Goal: Find specific page/section: Find specific page/section

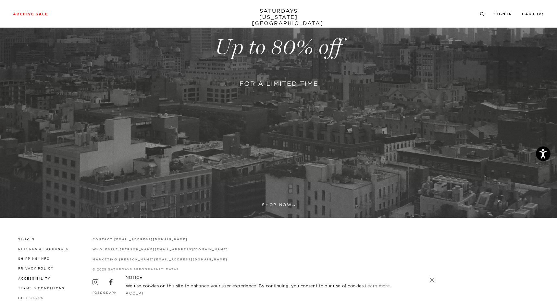
scroll to position [178, 0]
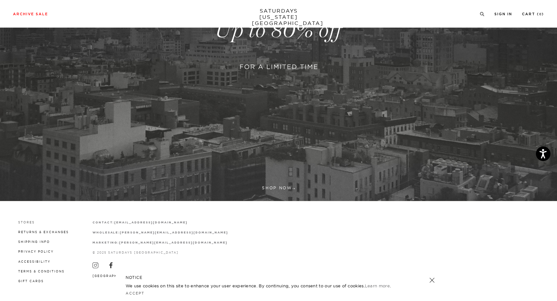
click at [21, 222] on link "Stores" at bounding box center [26, 222] width 17 height 4
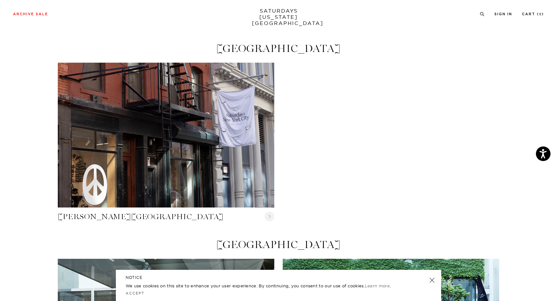
scroll to position [201, 0]
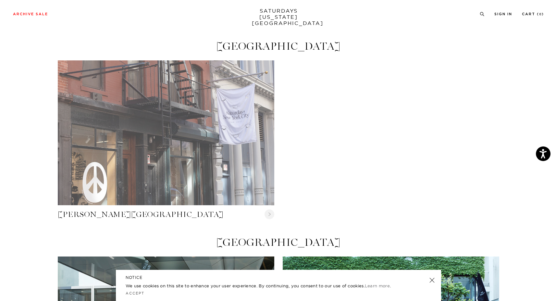
click at [124, 190] on link "Crosby Street" at bounding box center [166, 132] width 216 height 144
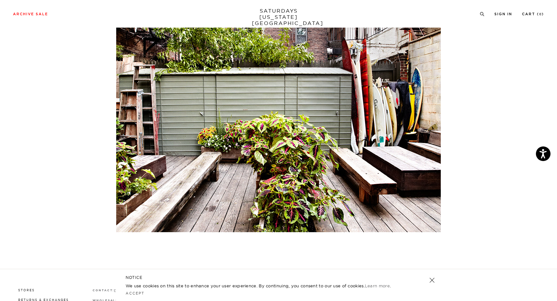
scroll to position [2952, 0]
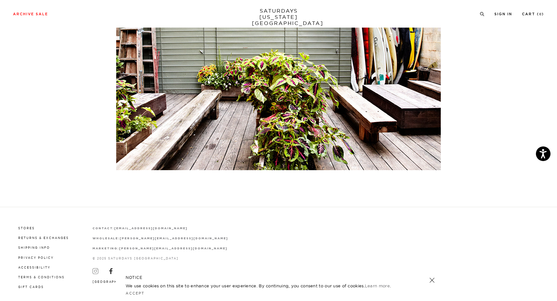
click at [94, 270] on icon at bounding box center [95, 271] width 3 height 3
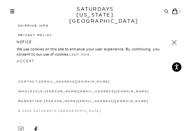
scroll to position [1845, 0]
